Goal: Transaction & Acquisition: Purchase product/service

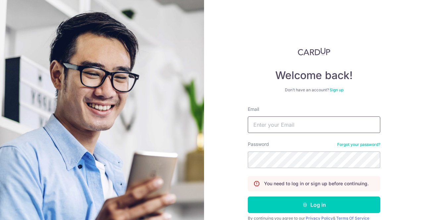
type input "[EMAIL_ADDRESS][DOMAIN_NAME]"
click at [248, 197] on button "Log in" at bounding box center [314, 205] width 133 height 17
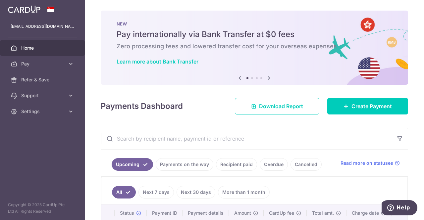
click at [267, 76] on icon at bounding box center [269, 78] width 8 height 8
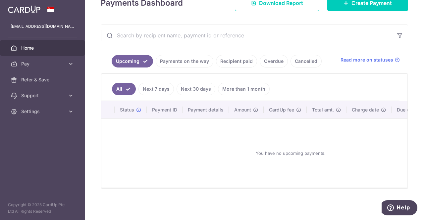
scroll to position [82, 0]
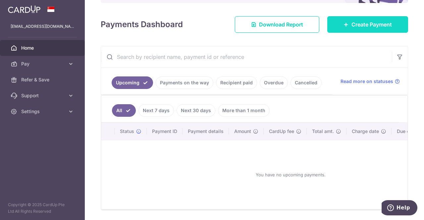
click at [351, 27] on span "Create Payment" at bounding box center [371, 25] width 40 height 8
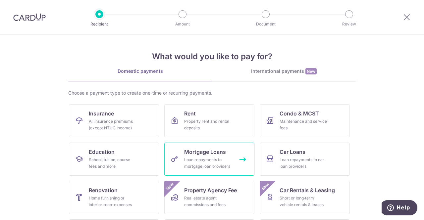
click at [219, 155] on span "Mortgage Loans" at bounding box center [205, 152] width 42 height 8
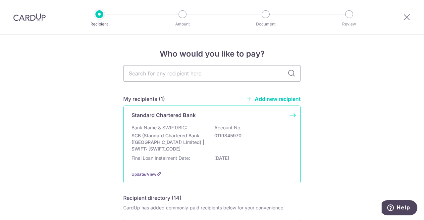
click at [292, 115] on div "Standard Chartered Bank Bank Name & SWIFT/BIC: SCB (Standard Chartered Bank (Si…" at bounding box center [212, 145] width 178 height 78
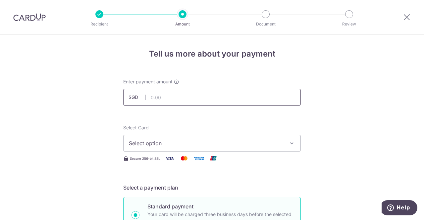
click at [234, 97] on input "text" at bounding box center [212, 97] width 178 height 17
type input "6,000.00"
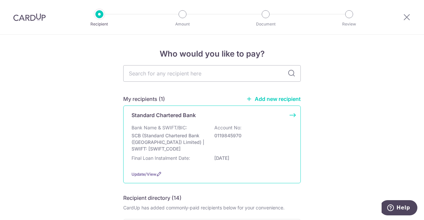
click at [289, 119] on div "Standard Chartered Bank Bank Name & SWIFT/BIC: SCB (Standard Chartered Bank (Si…" at bounding box center [212, 145] width 178 height 78
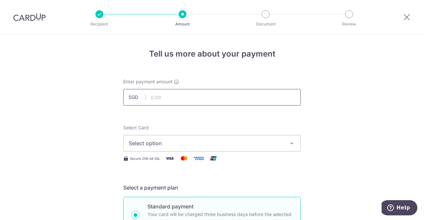
click at [249, 99] on input "text" at bounding box center [212, 97] width 178 height 17
type input "6,000.00"
click at [244, 146] on span "Select option" at bounding box center [206, 143] width 154 height 8
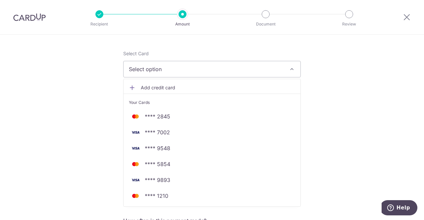
scroll to position [76, 0]
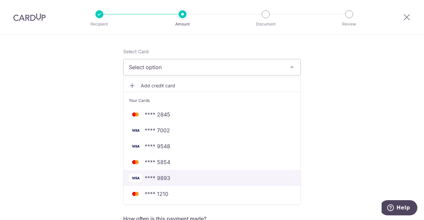
click at [215, 174] on span "**** 9893" at bounding box center [212, 178] width 166 height 8
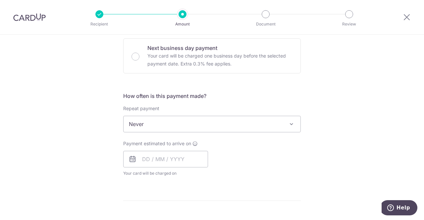
scroll to position [201, 0]
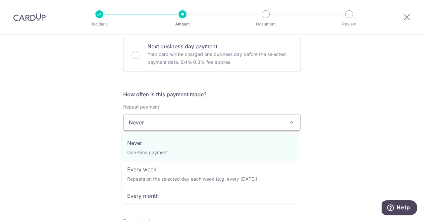
click at [284, 122] on span "Never" at bounding box center [212, 123] width 177 height 16
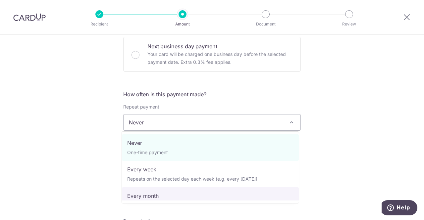
select select "3"
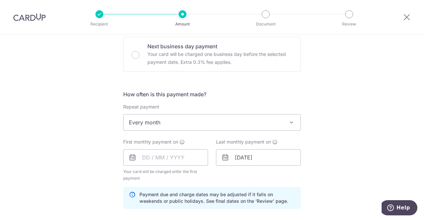
scroll to position [239, 0]
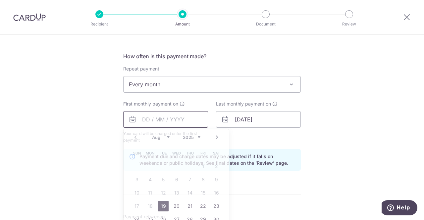
click at [140, 118] on input "text" at bounding box center [165, 119] width 85 height 17
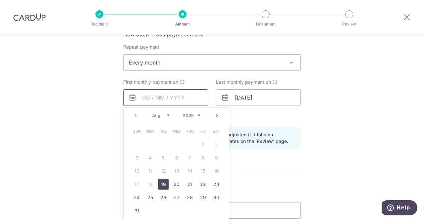
scroll to position [289, 0]
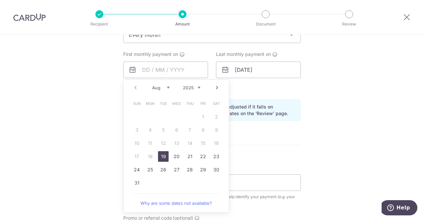
click at [215, 86] on link "Next" at bounding box center [217, 88] width 8 height 8
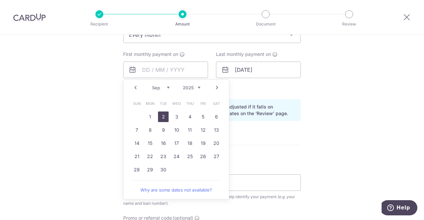
click at [162, 114] on link "2" at bounding box center [163, 117] width 11 height 11
type input "[DATE]"
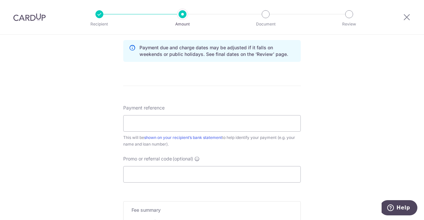
scroll to position [348, 0]
click at [203, 124] on input "Payment reference" at bounding box center [212, 123] width 178 height 17
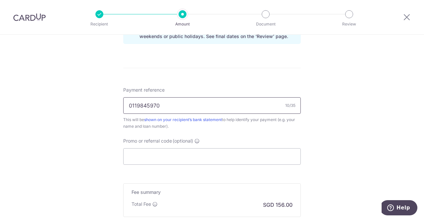
scroll to position [366, 0]
type input "01198459703"
click at [207, 154] on input "Promo or referral code (optional)" at bounding box center [212, 156] width 178 height 17
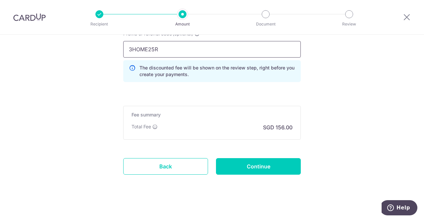
scroll to position [475, 0]
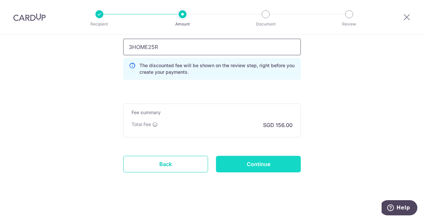
type input "3HOME25R"
click at [270, 161] on input "Continue" at bounding box center [258, 164] width 85 height 17
type input "Create Schedule"
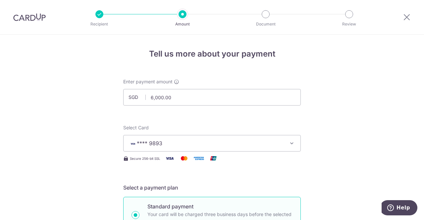
click at [28, 18] on img at bounding box center [29, 17] width 32 height 8
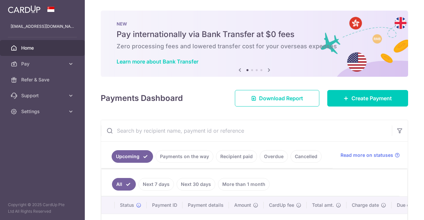
click at [268, 68] on icon at bounding box center [269, 70] width 8 height 8
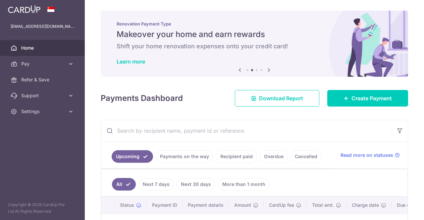
click at [268, 68] on icon at bounding box center [269, 70] width 8 height 8
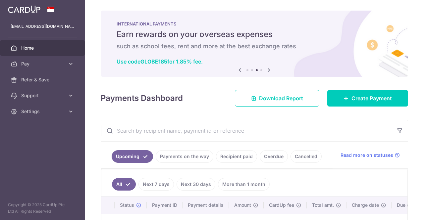
click at [268, 68] on icon at bounding box center [269, 70] width 8 height 8
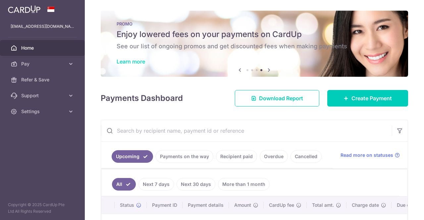
click at [136, 61] on link "Learn more" at bounding box center [131, 61] width 28 height 7
